Goal: Task Accomplishment & Management: Complete application form

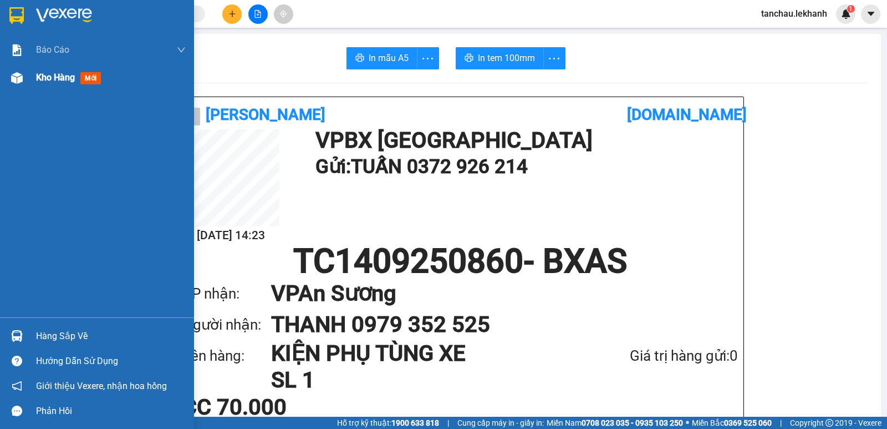
click at [58, 76] on span "Kho hàng" at bounding box center [55, 77] width 39 height 11
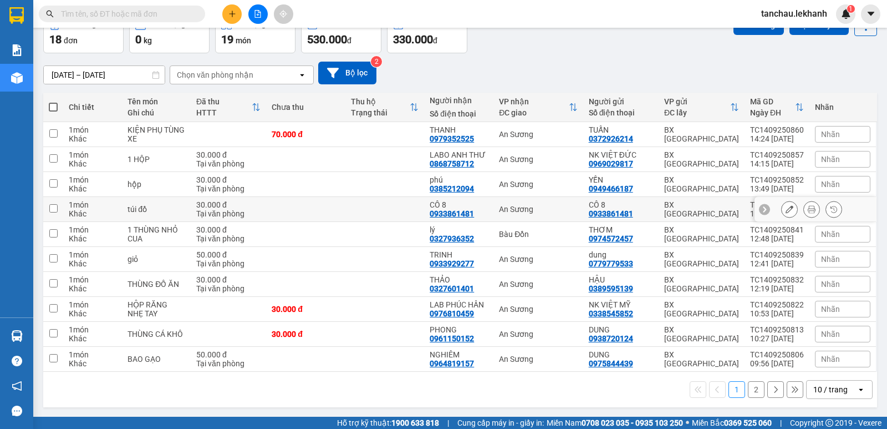
scroll to position [64, 0]
click at [231, 17] on icon "plus" at bounding box center [232, 14] width 8 height 8
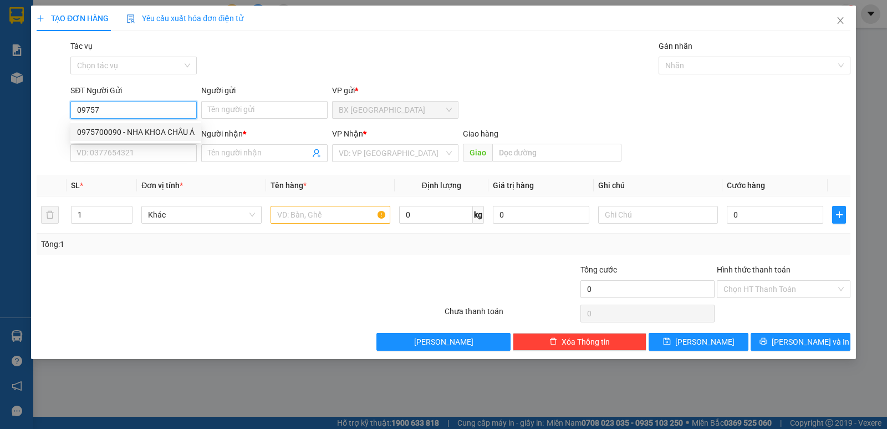
click at [193, 126] on div "0975700090 - NHA KHOA CHÂU Á" at bounding box center [136, 132] width 118 height 12
type input "0975700090"
type input "NHA KHOA CHÂU Á"
type input "0913610025"
type input "LABO DIAMOND"
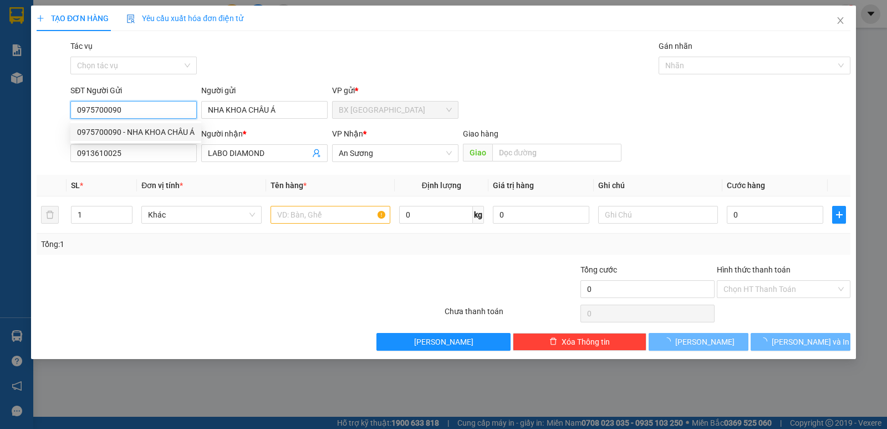
type input "30.000"
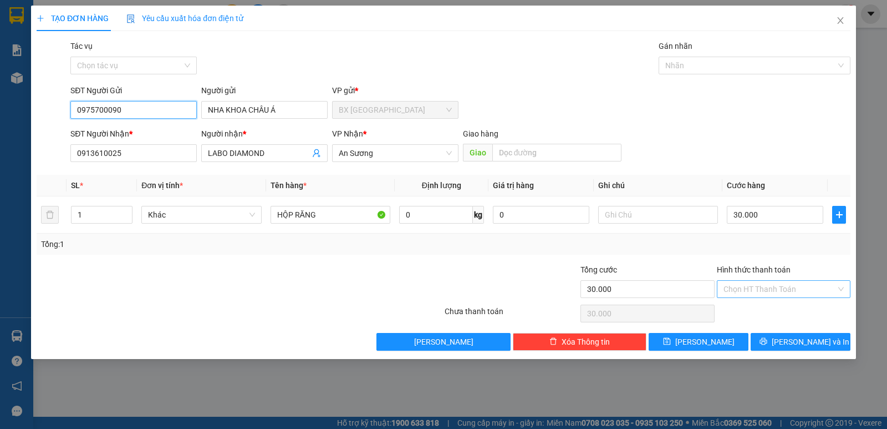
type input "0975700090"
click at [765, 287] on input "Hình thức thanh toán" at bounding box center [780, 289] width 113 height 17
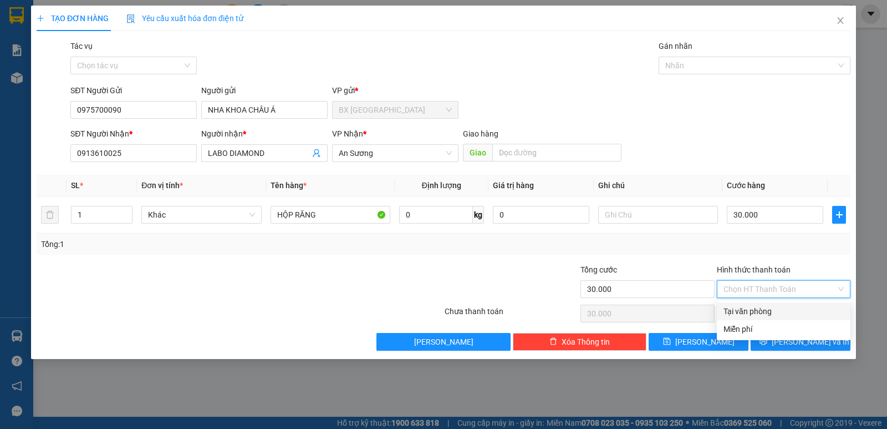
click at [768, 305] on div "Tại văn phòng" at bounding box center [784, 311] width 120 height 12
type input "0"
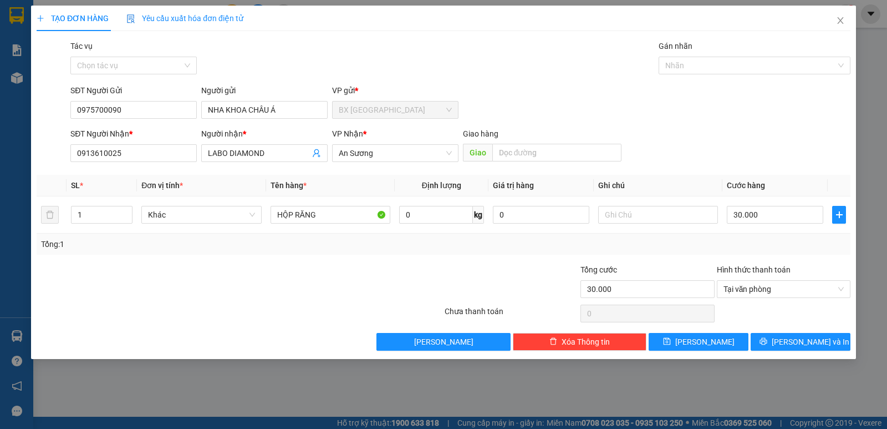
click at [781, 351] on div "TẠO ĐƠN HÀNG Yêu cầu xuất hóa đơn điện tử Transit Pickup Surcharge Ids Transit …" at bounding box center [443, 182] width 825 height 353
click at [767, 345] on span "printer" at bounding box center [764, 341] width 8 height 9
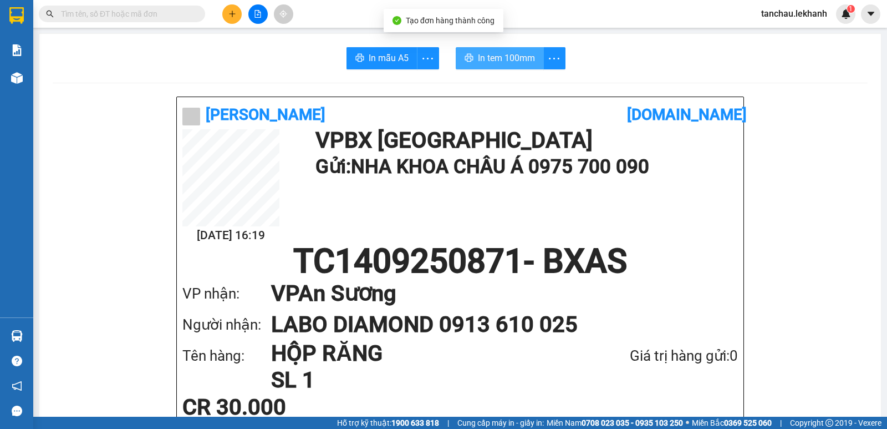
click at [507, 57] on span "In tem 100mm" at bounding box center [506, 58] width 57 height 14
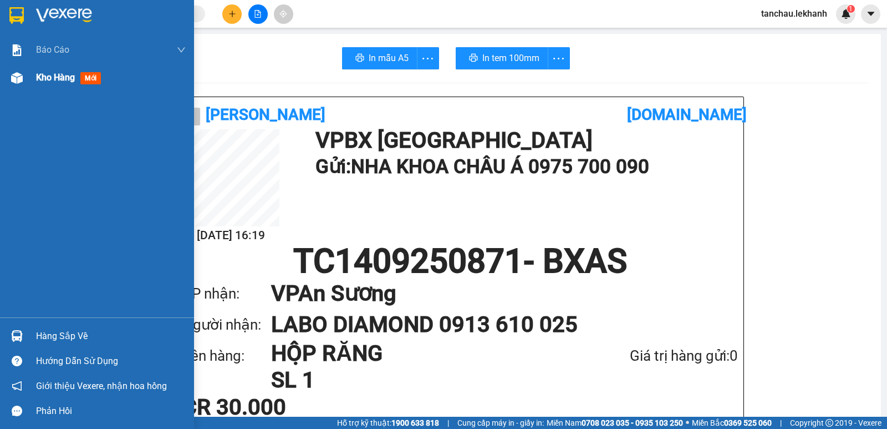
click at [53, 77] on span "Kho hàng" at bounding box center [55, 77] width 39 height 11
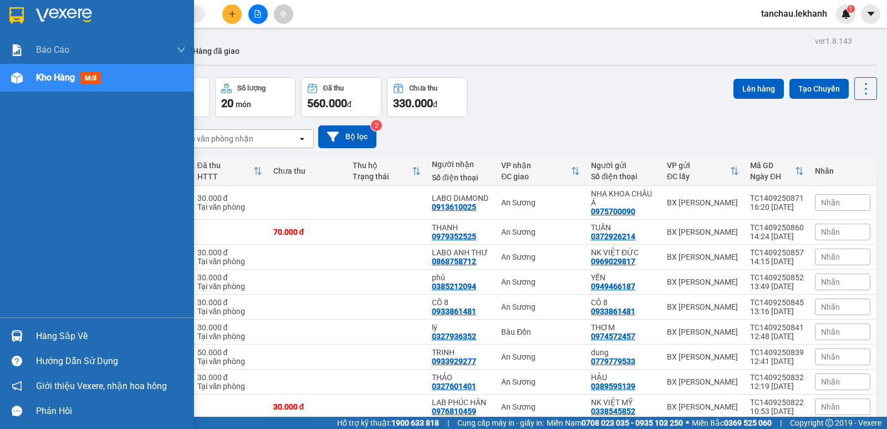
click at [17, 16] on img at bounding box center [16, 15] width 14 height 17
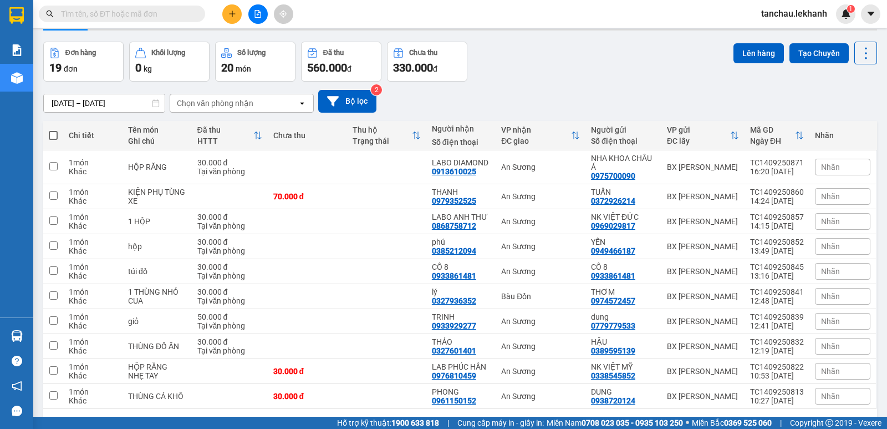
scroll to position [55, 0]
